Goal: Information Seeking & Learning: Learn about a topic

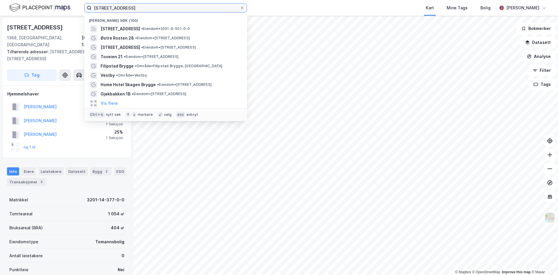
drag, startPoint x: 147, startPoint y: 8, endPoint x: 83, endPoint y: 9, distance: 63.7
click at [83, 9] on div "[STREET_ADDRESS], blommen [PERSON_NAME] søk (100) [STREET_ADDRESS], 1365, [GEOG…" at bounding box center [279, 8] width 558 height 16
type input "hafjell"
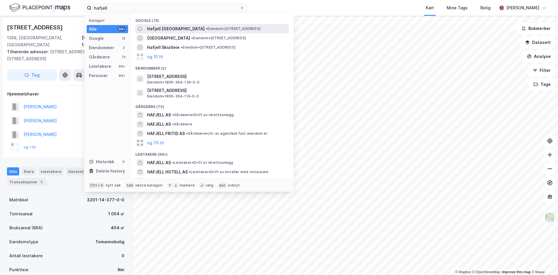
click at [158, 28] on span "Hafjell [GEOGRAPHIC_DATA]" at bounding box center [176, 28] width 58 height 7
